Goal: Check status: Check status

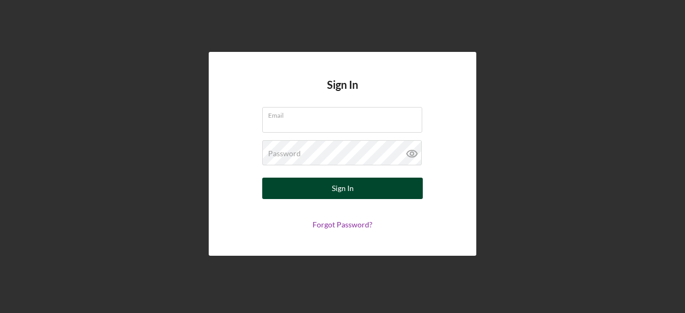
type input "[PERSON_NAME][EMAIL_ADDRESS][DOMAIN_NAME]"
click at [322, 197] on button "Sign In" at bounding box center [342, 188] width 161 height 21
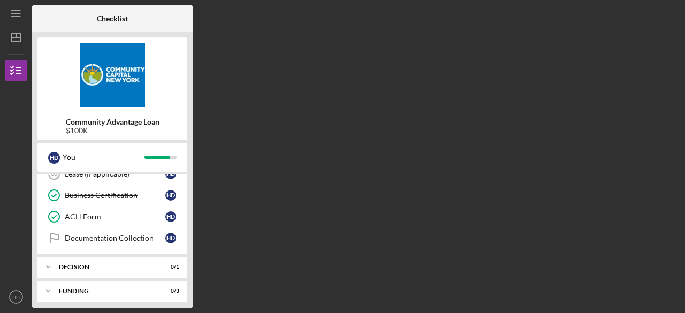
scroll to position [446, 0]
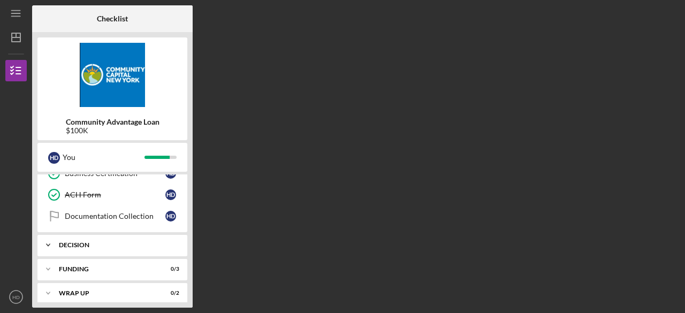
click at [70, 242] on div "Decision" at bounding box center [116, 245] width 115 height 6
